Goal: Transaction & Acquisition: Book appointment/travel/reservation

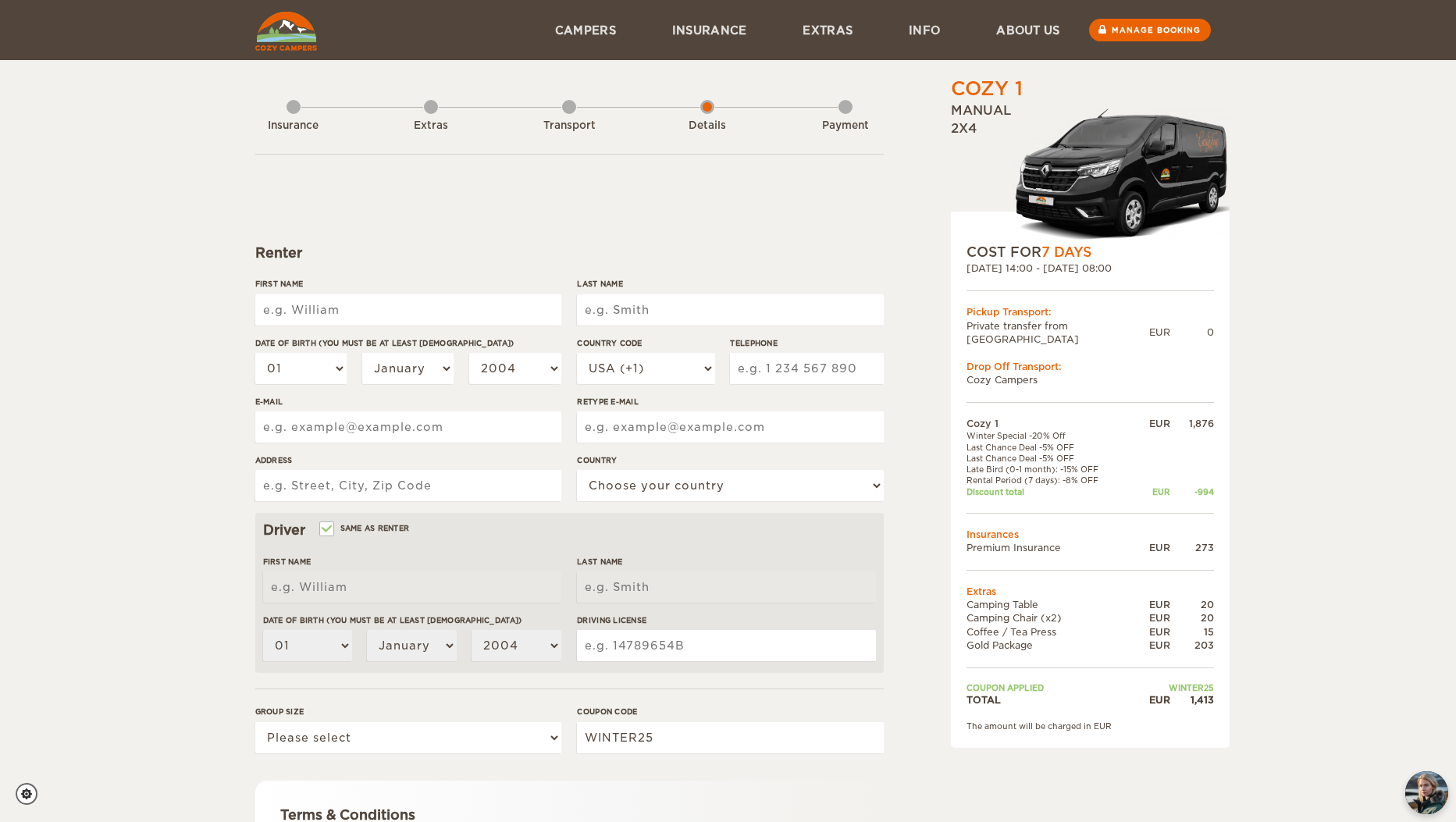
drag, startPoint x: 1074, startPoint y: 650, endPoint x: 1049, endPoint y: 597, distance: 58.6
click at [1049, 597] on tbody "Cozy 1 EUR 1,876 Winter Special -20% Off Last Chance Deal -5% OFF Last Chance D…" at bounding box center [1090, 561] width 248 height 290
click at [1049, 598] on td "Camping Table" at bounding box center [1049, 605] width 166 height 14
drag, startPoint x: 1028, startPoint y: 585, endPoint x: 1053, endPoint y: 622, distance: 44.7
click at [1053, 622] on tbody "Cozy 1 EUR 1,876 Winter Special -20% Off Last Chance Deal -5% OFF Last Chance D…" at bounding box center [1090, 561] width 248 height 290
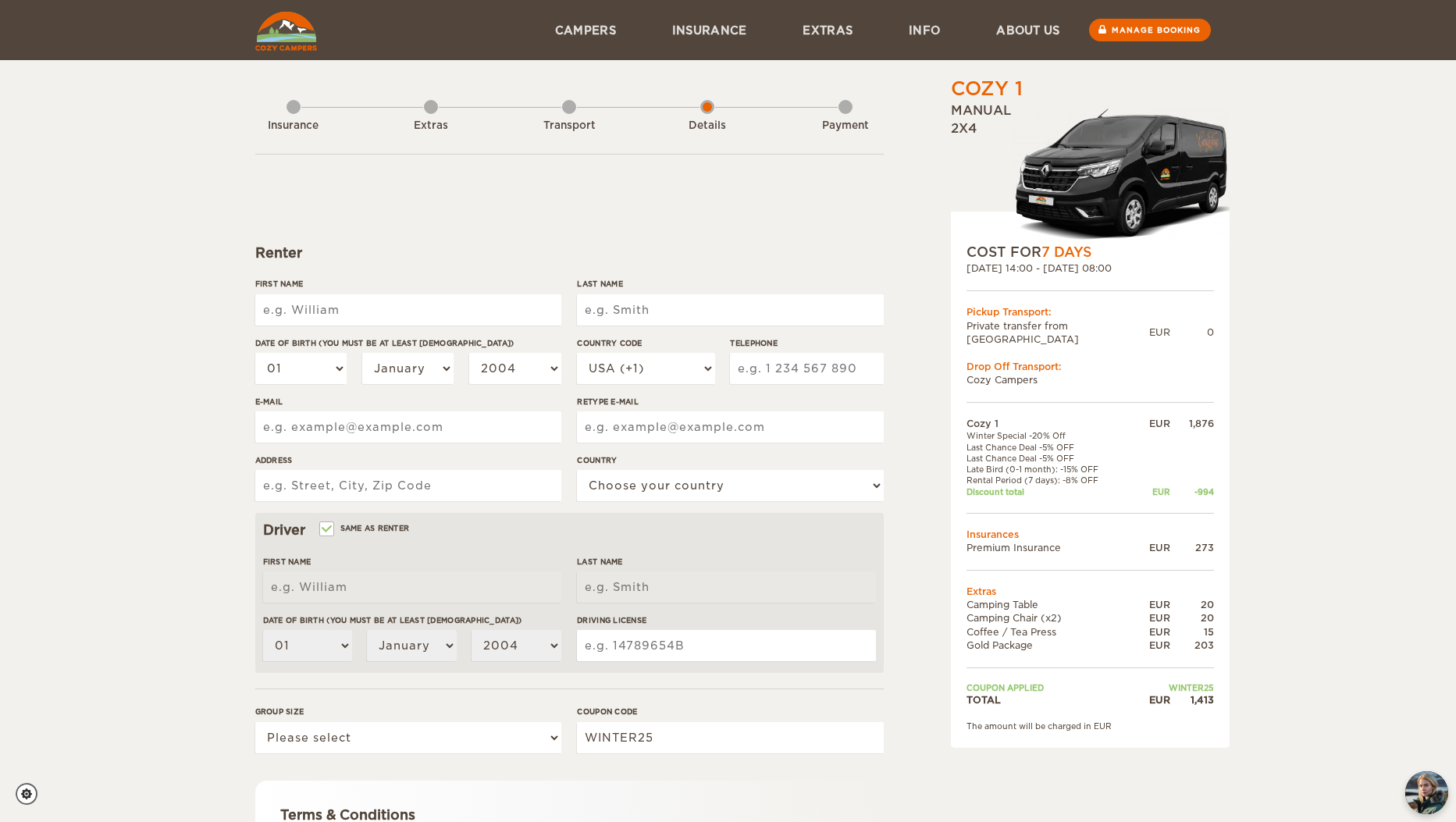
click at [1053, 626] on td "Coffee / Tea Press" at bounding box center [1049, 633] width 166 height 14
drag, startPoint x: 1053, startPoint y: 622, endPoint x: 1041, endPoint y: 593, distance: 31.4
click at [1041, 593] on tbody "Cozy 1 EUR 1,876 Winter Special -20% Off Last Chance Deal -5% OFF Last Chance D…" at bounding box center [1090, 561] width 248 height 290
click at [1041, 598] on td "Camping Table" at bounding box center [1049, 605] width 166 height 14
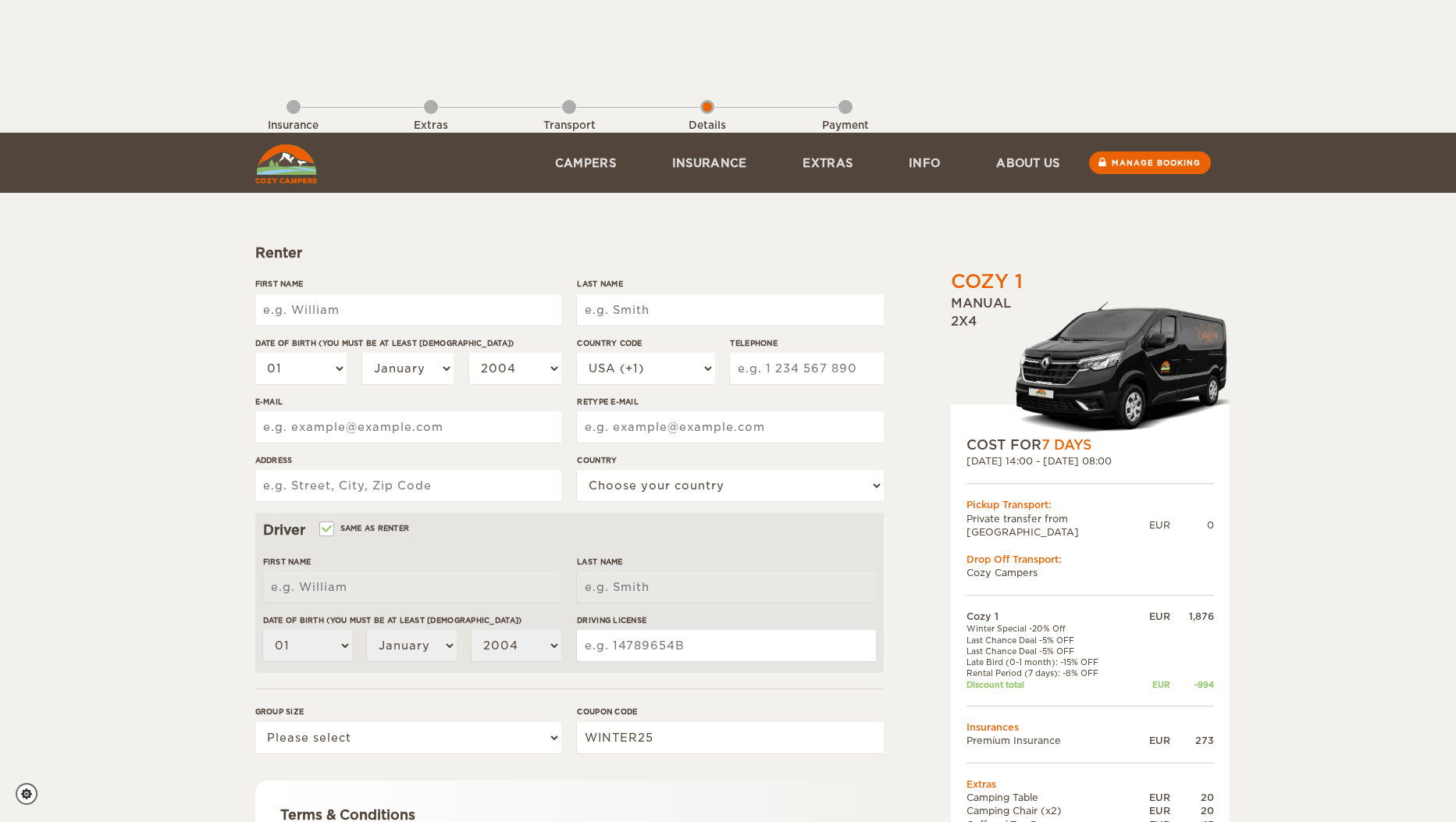
scroll to position [193, 0]
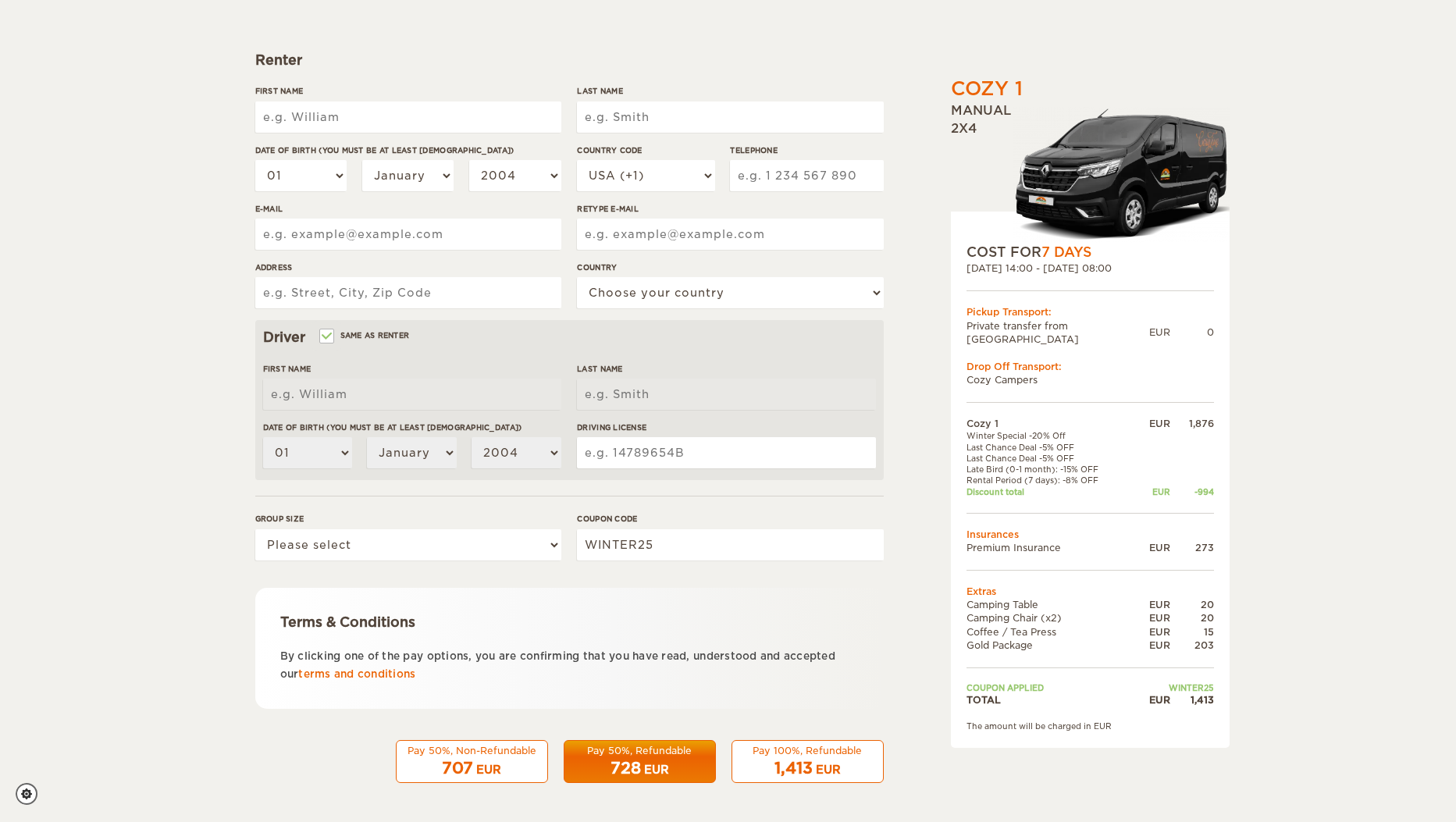
click at [355, 115] on input "First Name" at bounding box center [409, 117] width 306 height 31
type input "Eleni"
type input "Mathioulaki"
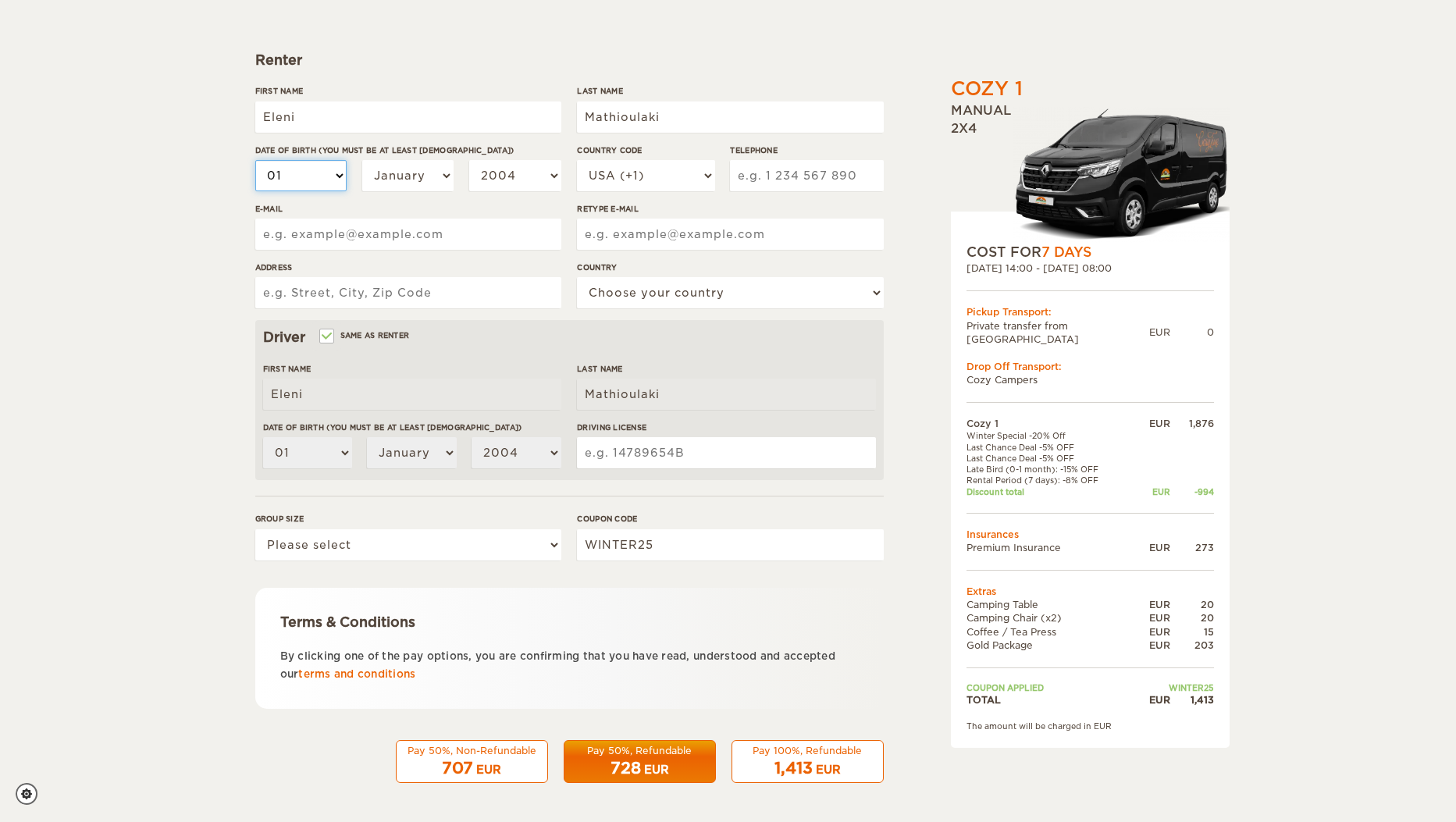
click at [256, 160] on select "01 02 03 04 05 06 07 08 09 10 11 12 13 14 15 16 17 18 19 20 21 22 23 24 25 26 2…" at bounding box center [302, 176] width 92 height 31
select select "21"
click option "21" at bounding box center [0, 0] width 0 height 0
select select "21"
click at [362, 160] on select "January February March April May June July August September October November De…" at bounding box center [408, 176] width 92 height 31
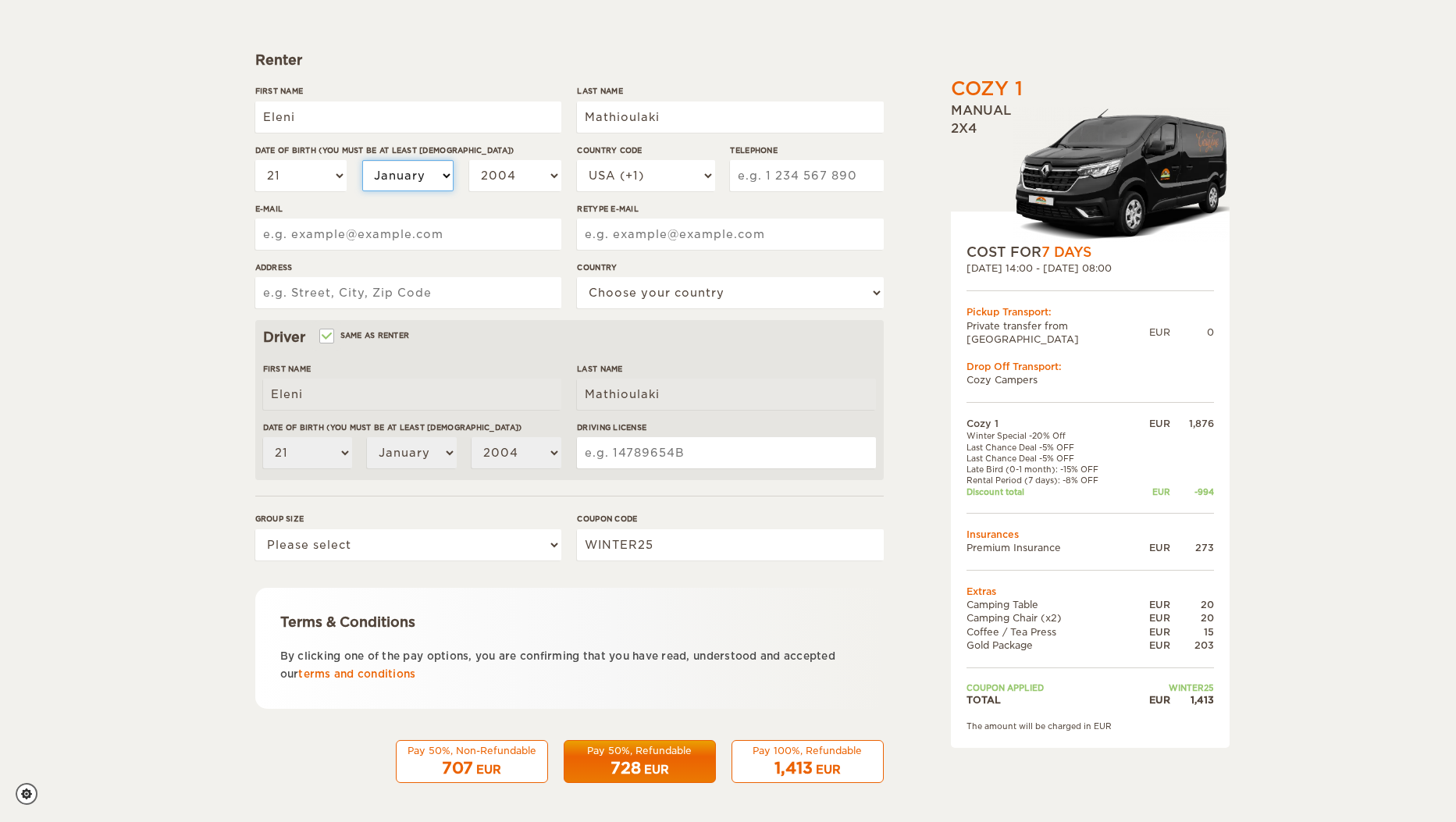
select select "08"
click option "August" at bounding box center [0, 0] width 0 height 0
select select "08"
click at [469, 160] on select "2004 2003 2002 2001 2000 1999 1998 1997 1996 1995 1994 1993 1992 1991 1990 1989…" at bounding box center [515, 176] width 92 height 31
select select "1996"
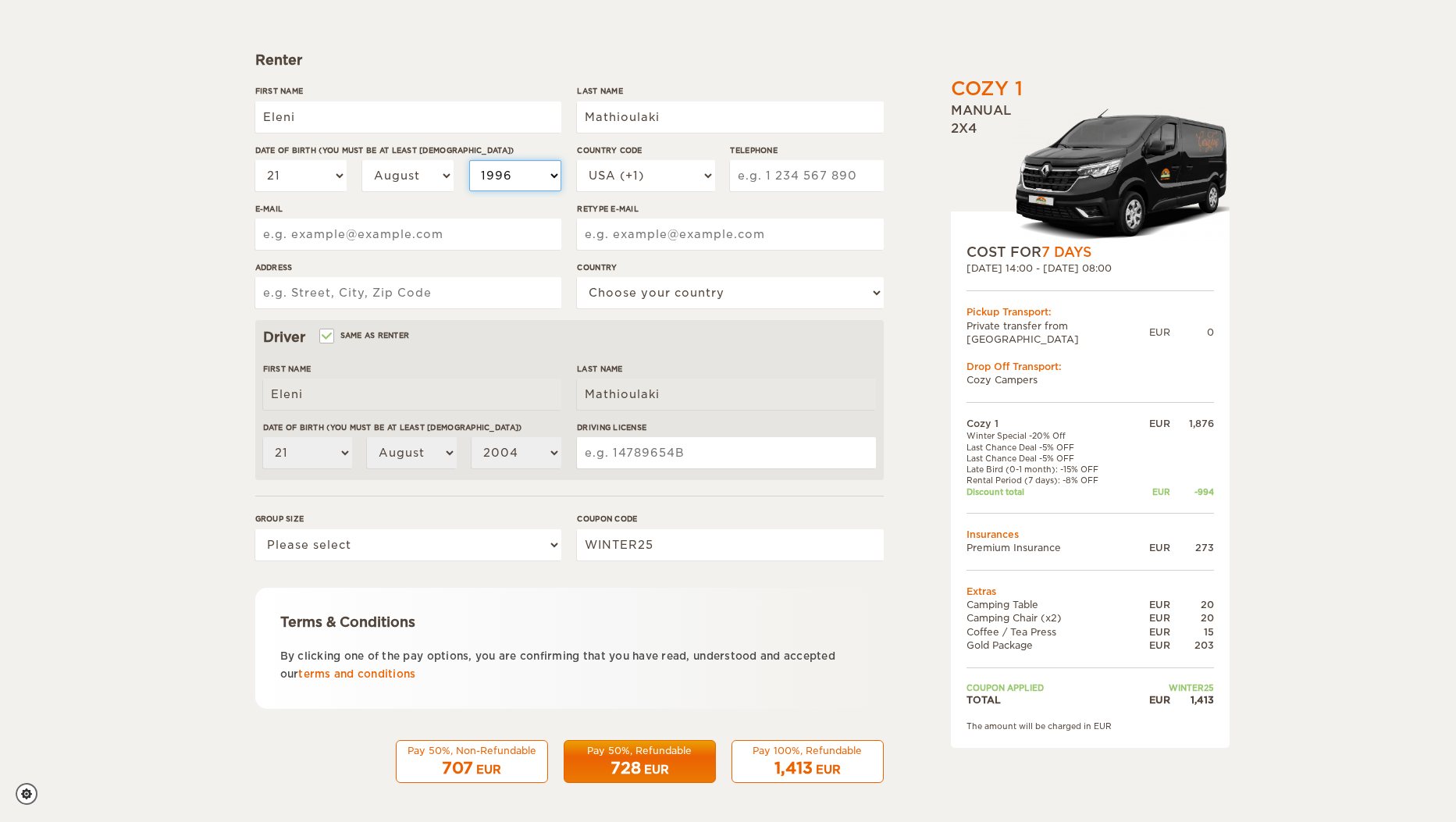
click option "1996" at bounding box center [0, 0] width 0 height 0
select select "1996"
click at [577, 160] on select "USA (+1) UK (+44) Germany (+49) Algeria (+213) Andorra (+376) Angola (+244) Ang…" at bounding box center [645, 176] width 138 height 31
select select "30"
click option "[GEOGRAPHIC_DATA] (+30)" at bounding box center [0, 0] width 0 height 0
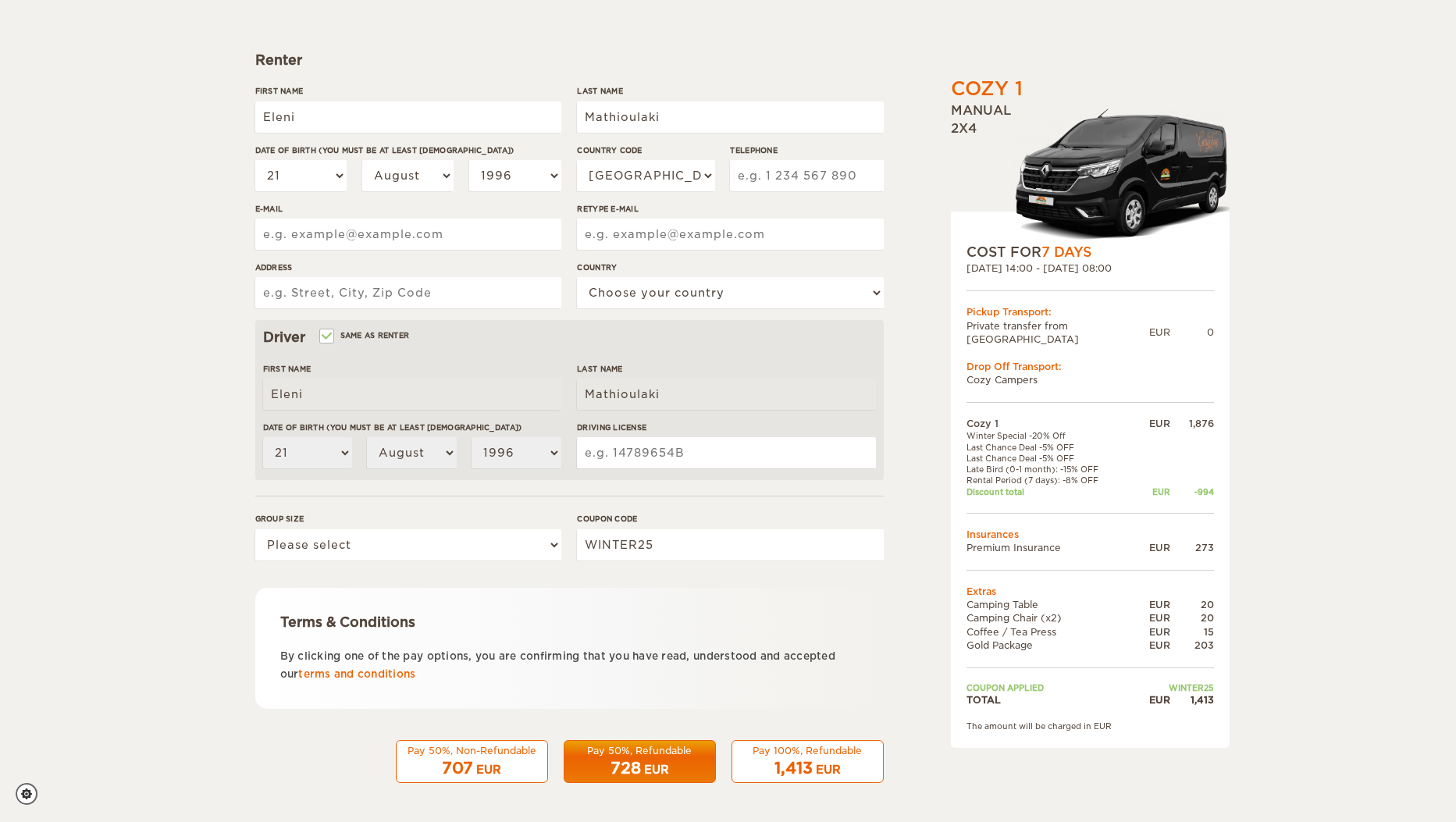
click at [785, 166] on input "Telephone" at bounding box center [806, 176] width 153 height 31
type input "6907765953"
click at [516, 232] on input "E-mail" at bounding box center [409, 234] width 306 height 31
type input "el.mathioulaki@gmail.com"
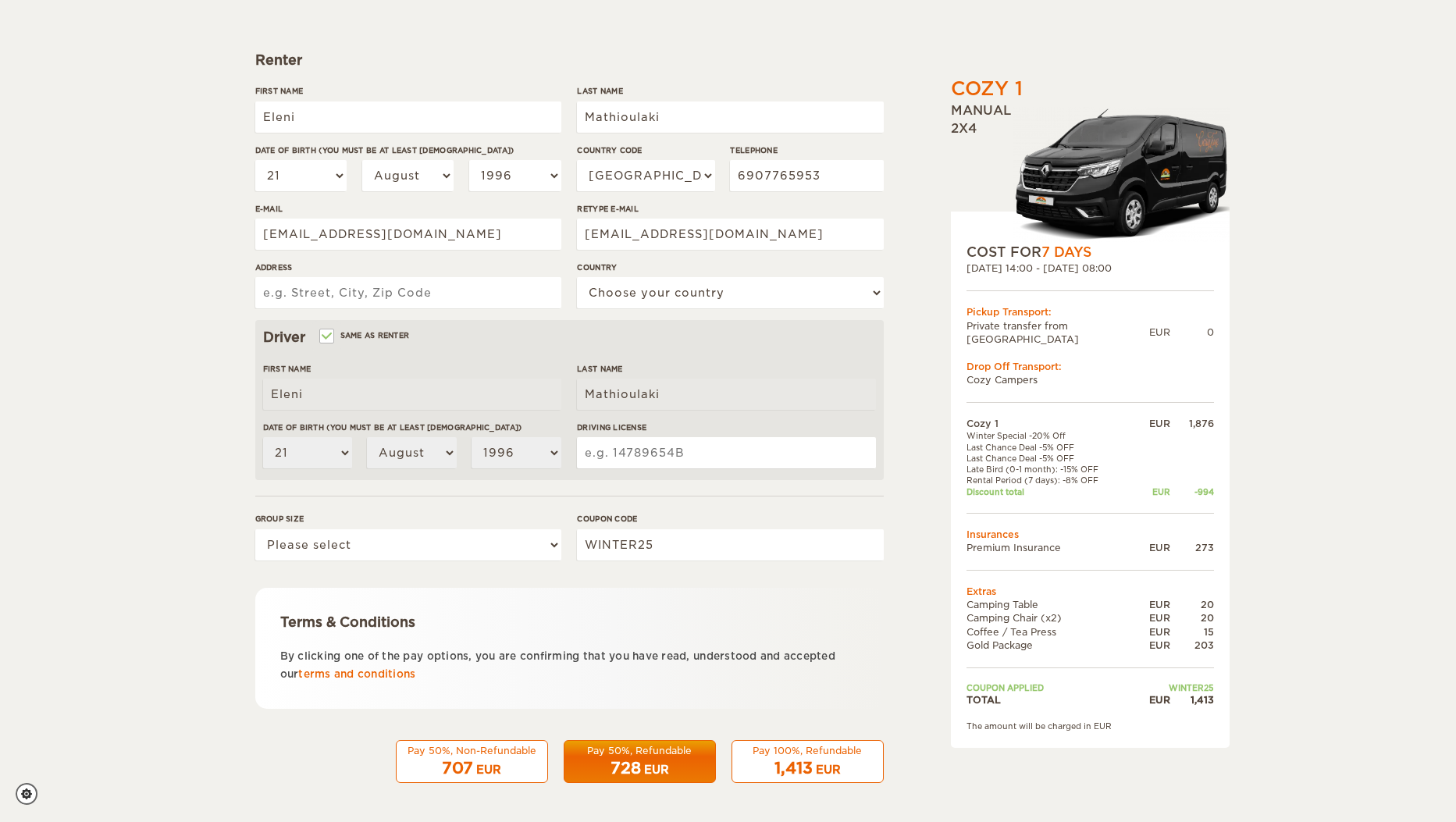
click at [408, 286] on input "Address" at bounding box center [409, 293] width 306 height 31
type input "A"
type input "Eressou 55, 10681, Athens"
click at [577, 277] on select "Choose your country United States United Kingdom Germany Afghanistan Albania Al…" at bounding box center [730, 293] width 306 height 31
select select "80"
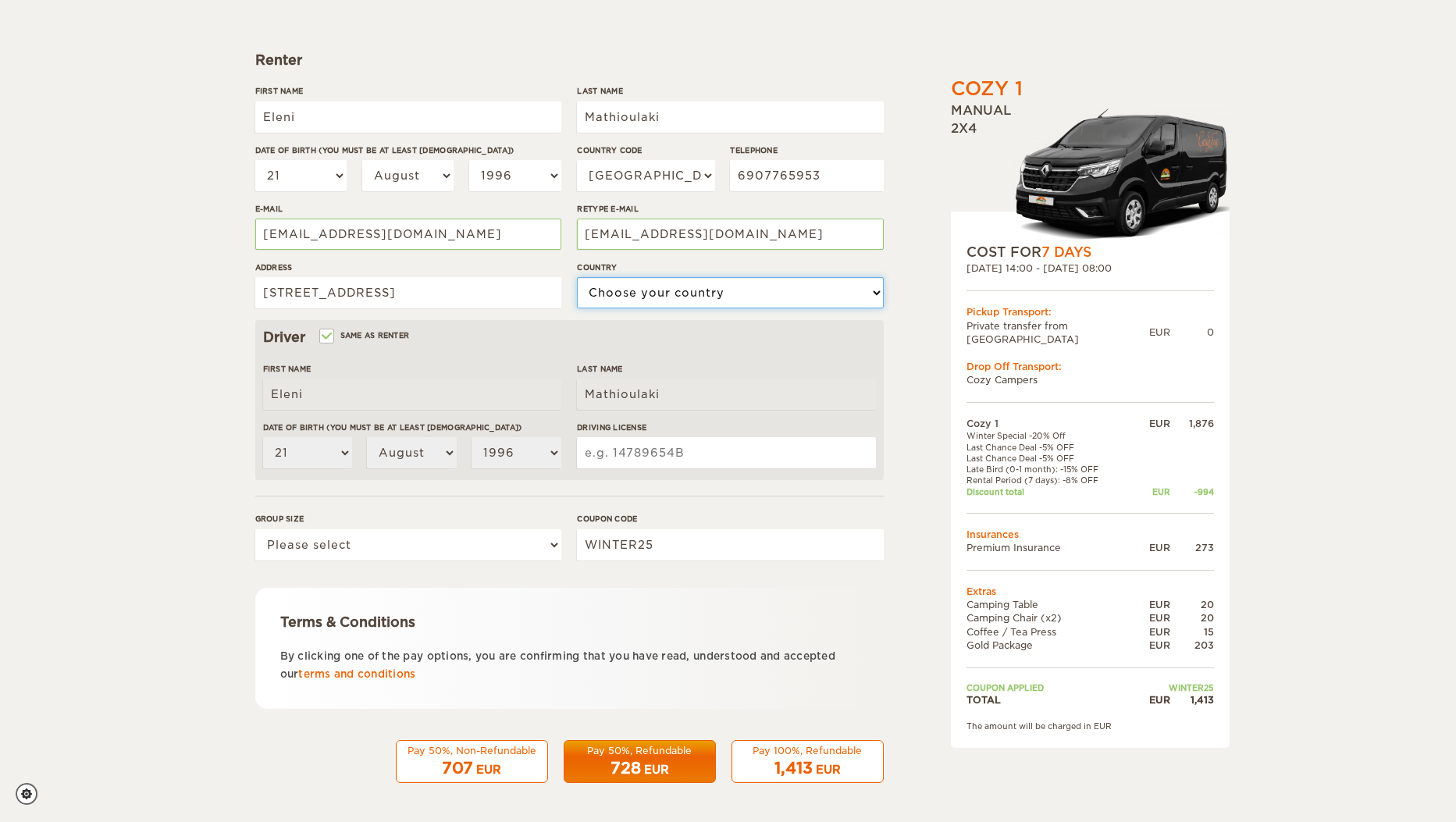
click option "[GEOGRAPHIC_DATA]" at bounding box center [0, 0] width 0 height 0
click at [627, 458] on input "Driving License" at bounding box center [726, 453] width 299 height 31
type input "570153096"
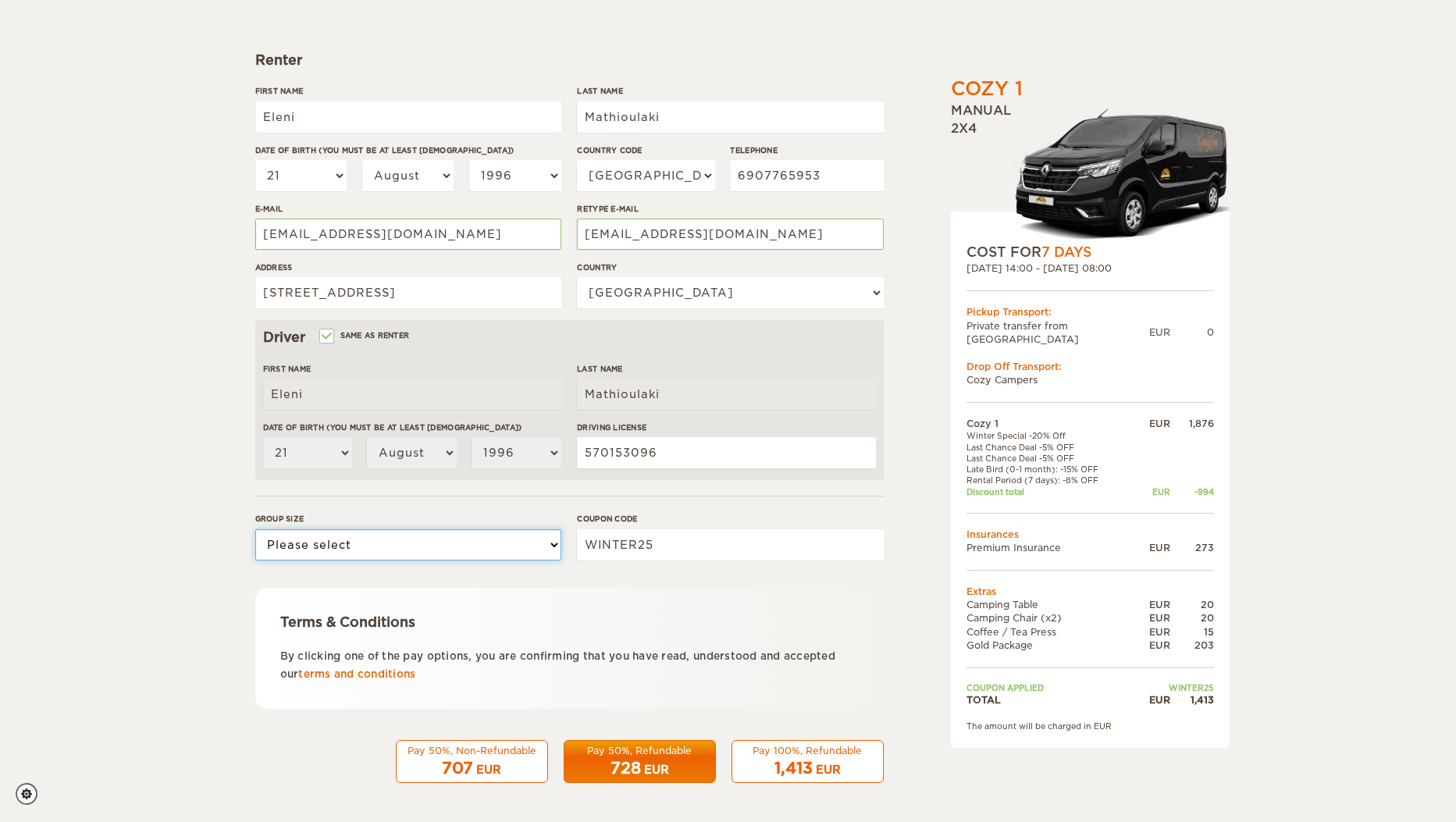
click at [256, 529] on select "Please select 1 2" at bounding box center [409, 545] width 306 height 31
select select "2"
click option "2" at bounding box center [0, 0] width 0 height 0
click at [628, 750] on div "Pay 50%, Refundable" at bounding box center [639, 751] width 132 height 14
click at [651, 767] on div "EUR" at bounding box center [657, 770] width 25 height 16
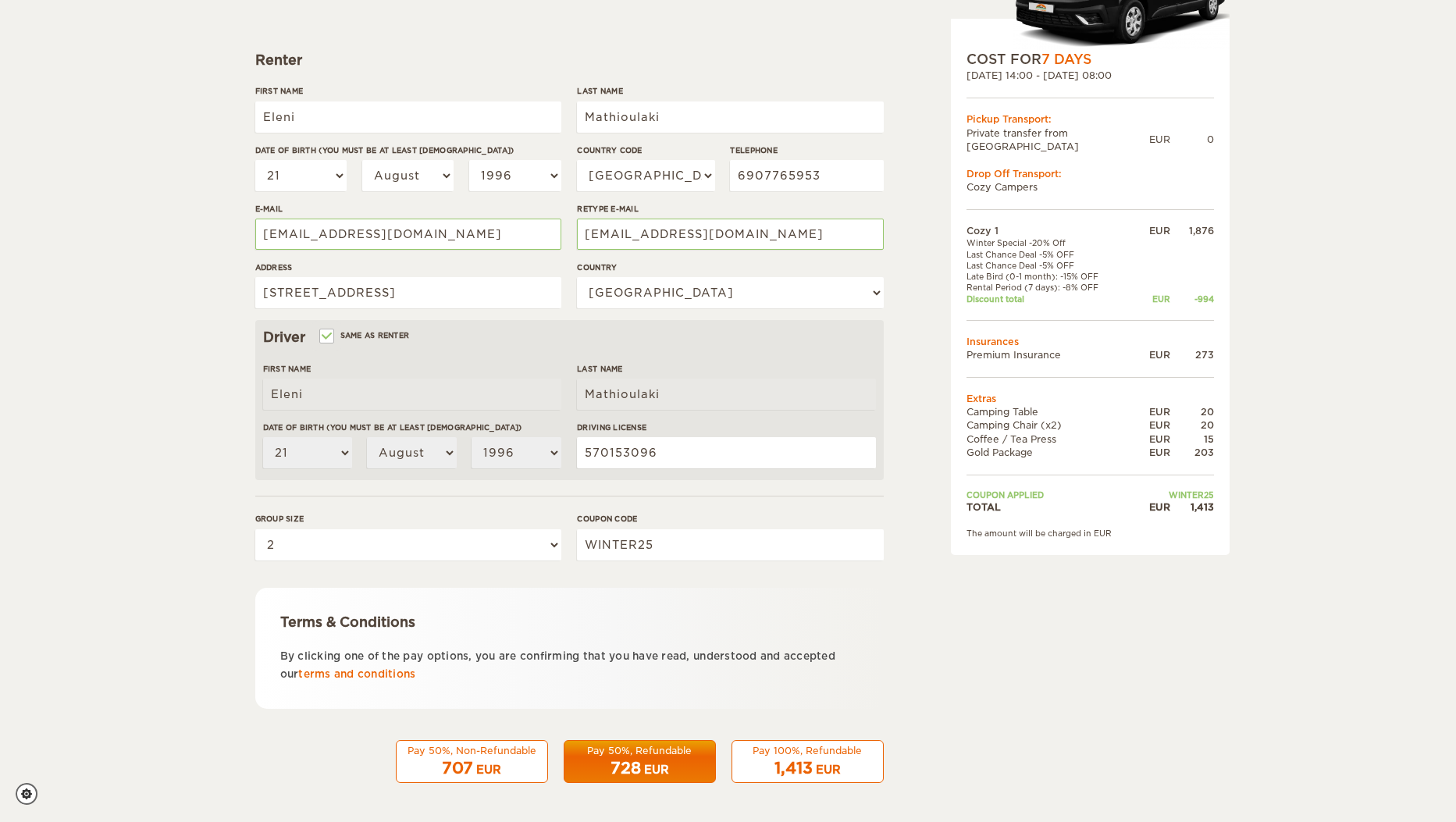
scroll to position [0, 0]
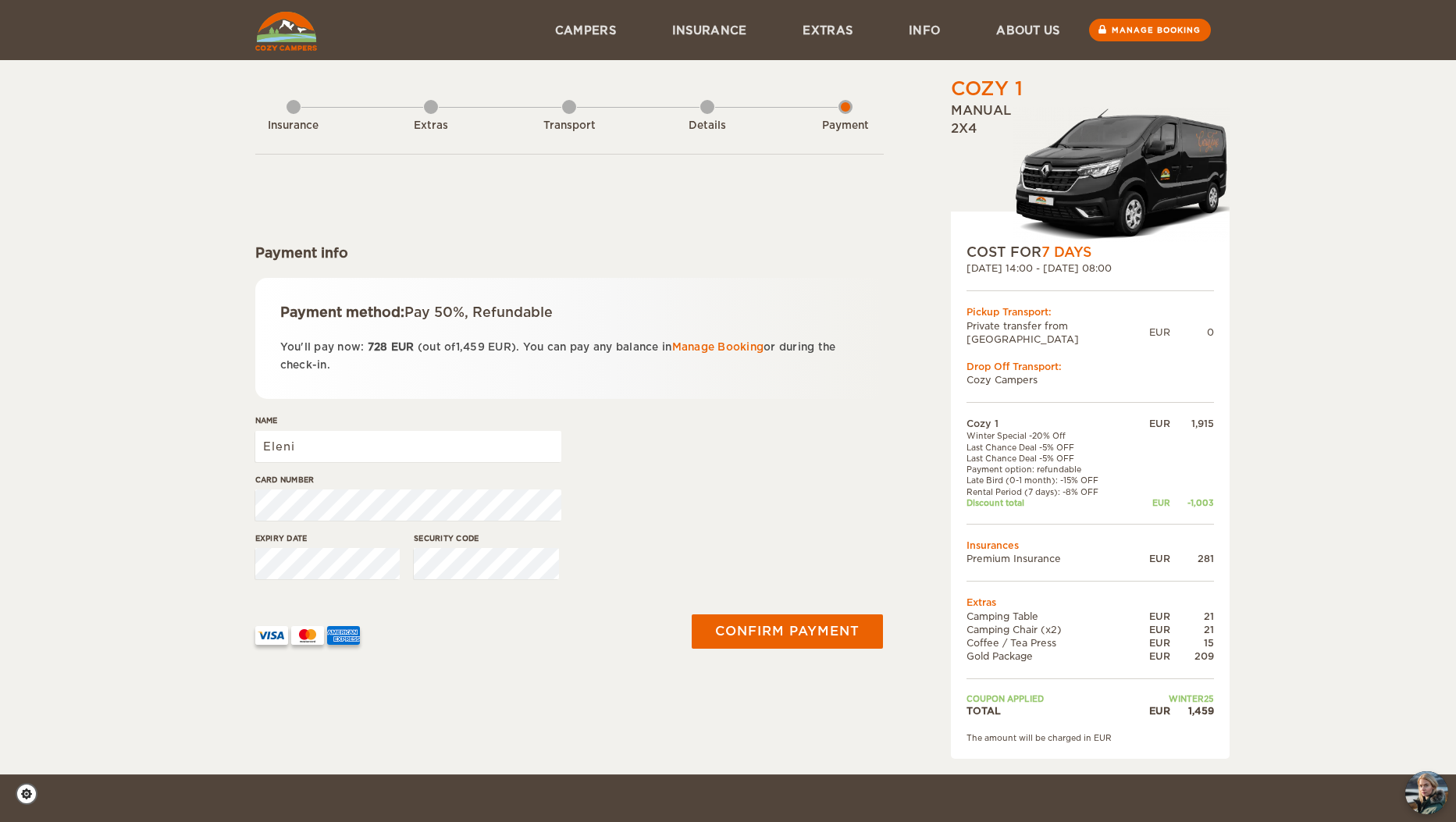
click at [367, 510] on div "Card number" at bounding box center [409, 503] width 306 height 59
click at [812, 619] on button "Confirm payment" at bounding box center [788, 632] width 197 height 35
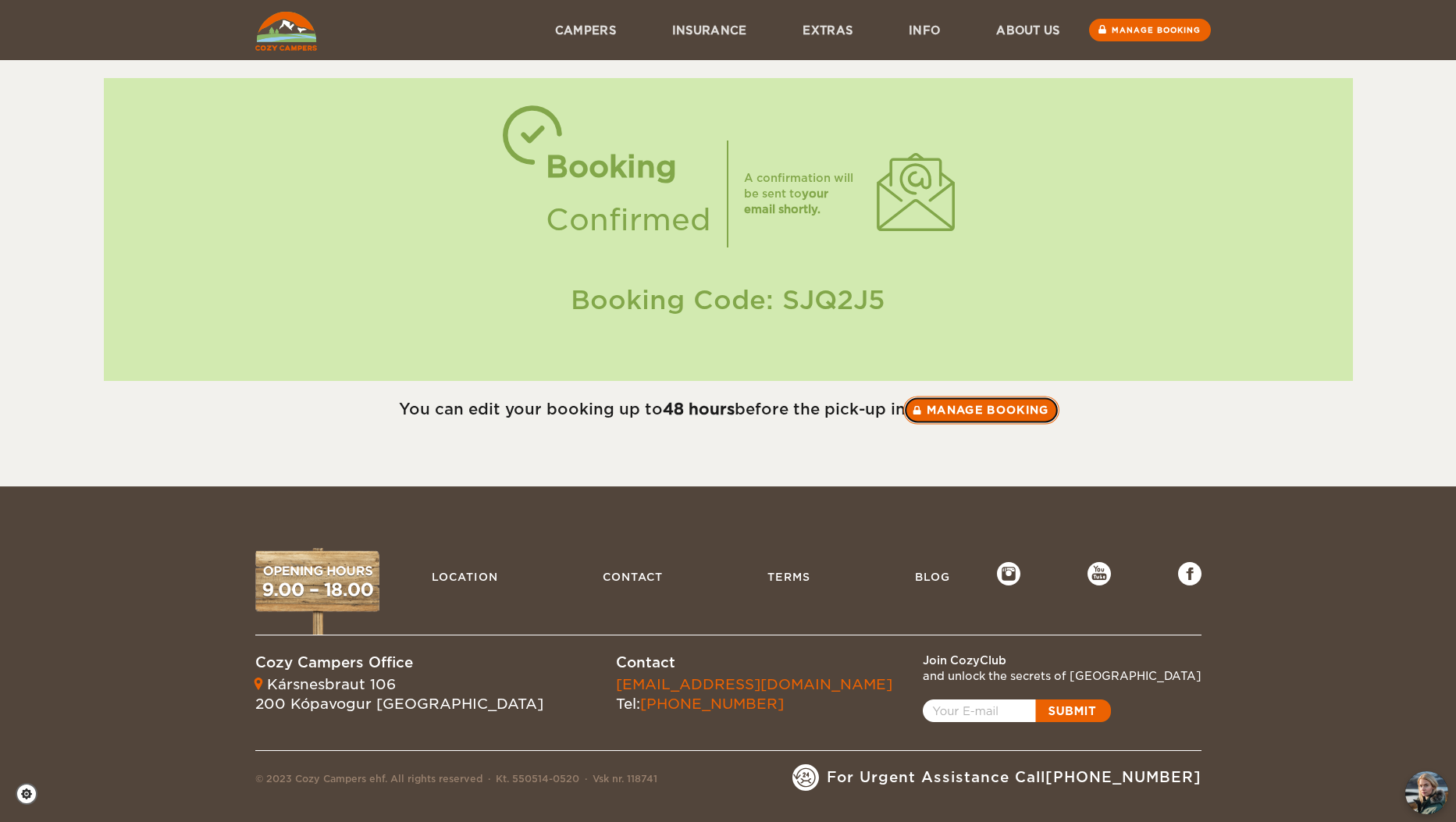
click at [980, 416] on link "Manage booking" at bounding box center [981, 409] width 156 height 28
